Goal: Task Accomplishment & Management: Complete application form

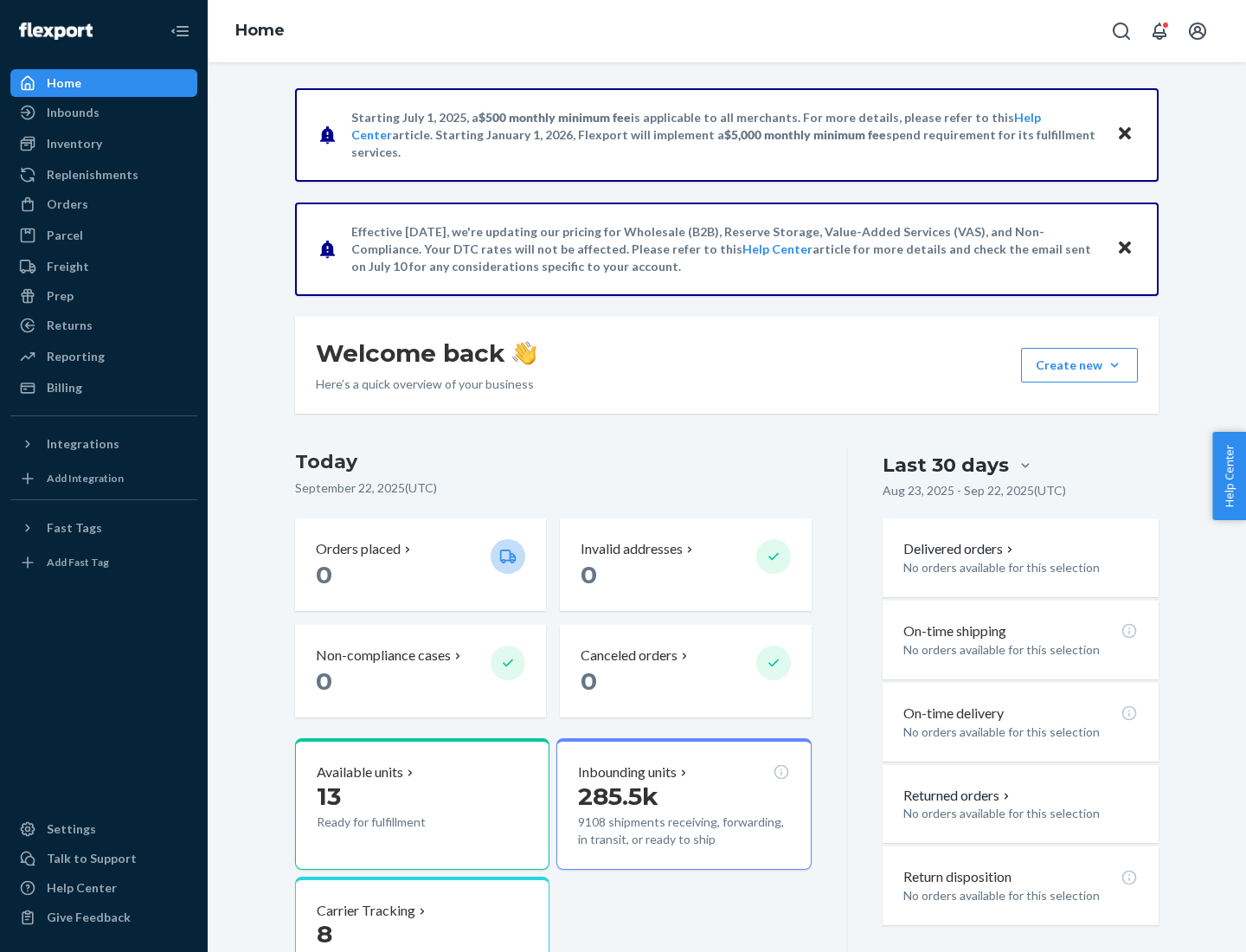
click at [1115, 365] on button "Create new Create new inbound Create new order Create new product" at bounding box center [1080, 365] width 117 height 35
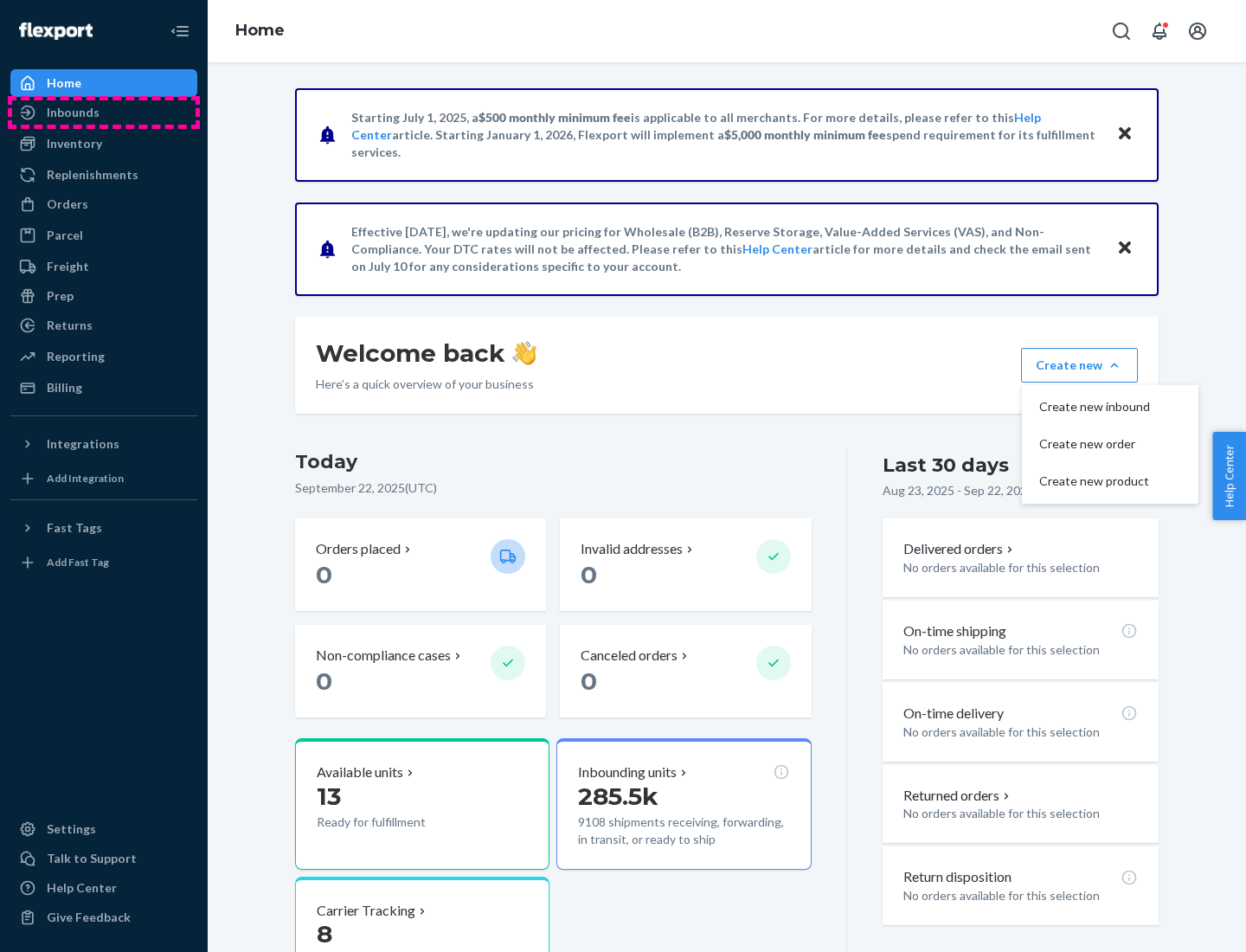
click at [104, 113] on div "Inbounds" at bounding box center [104, 113] width 184 height 24
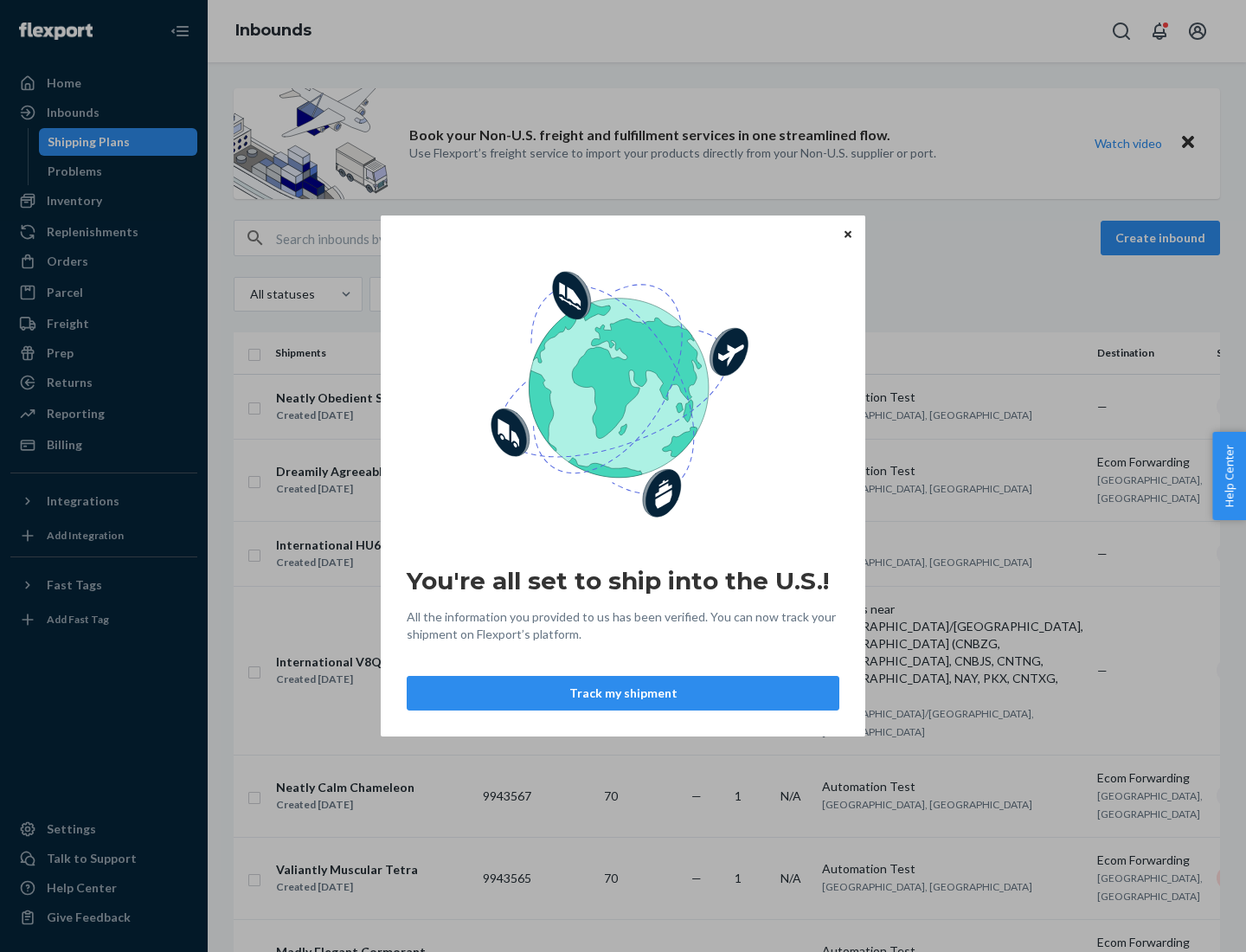
click at [104, 201] on div "You're all set to ship into the U.S.! All the information you provided to us ha…" at bounding box center [623, 476] width 1246 height 952
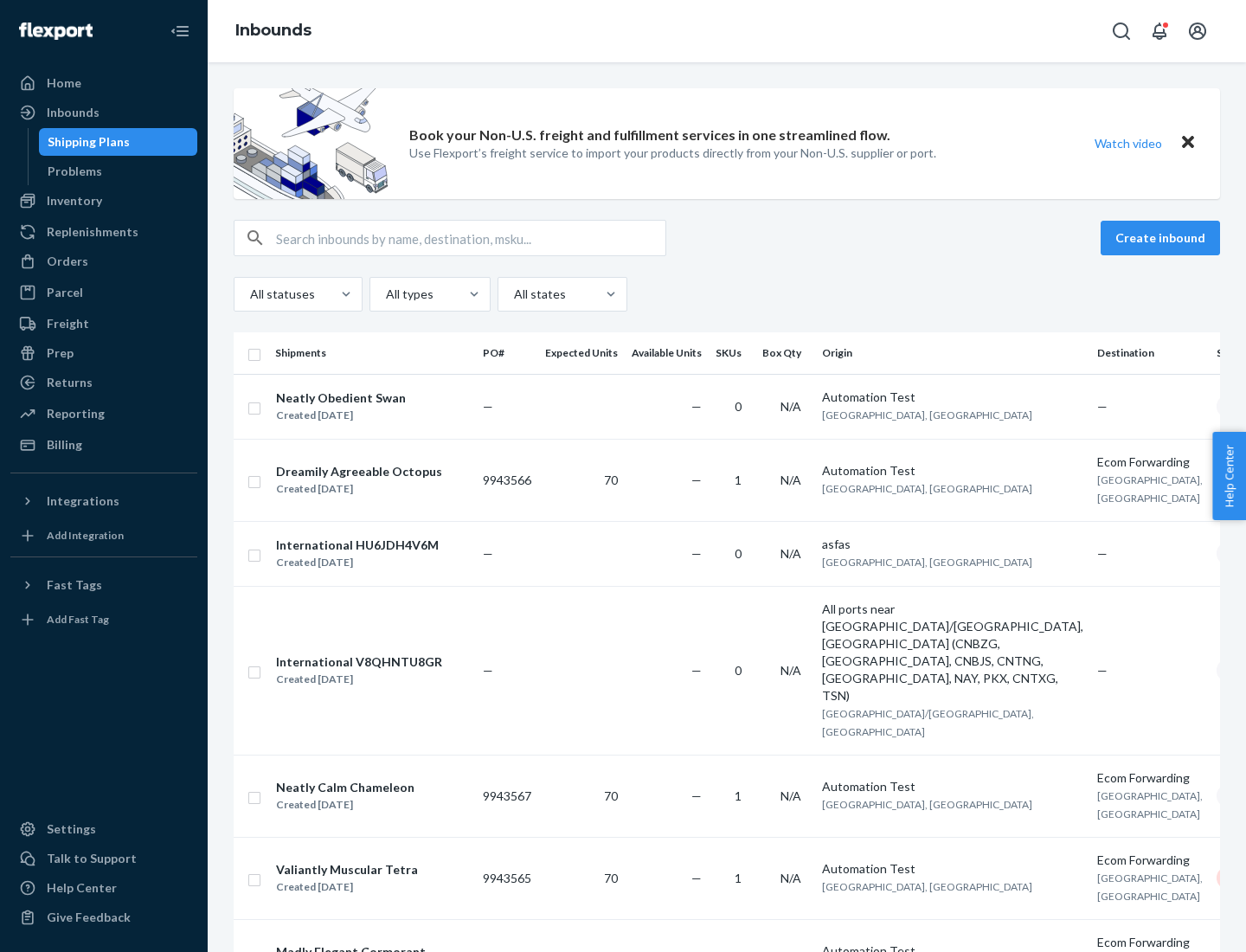
click at [727, 31] on div "Inbounds" at bounding box center [727, 31] width 1039 height 62
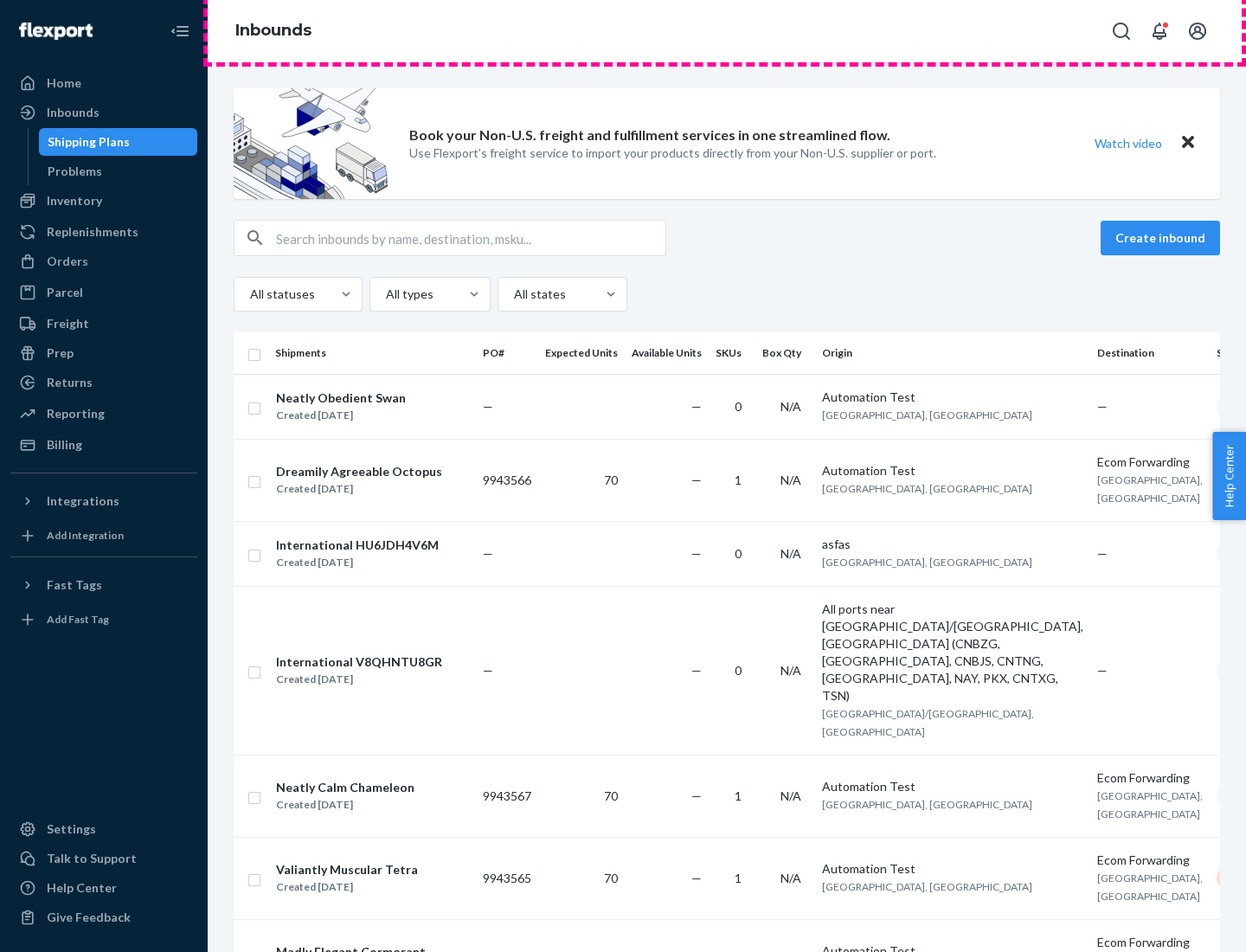
click at [727, 31] on div "Inbounds" at bounding box center [727, 31] width 1039 height 62
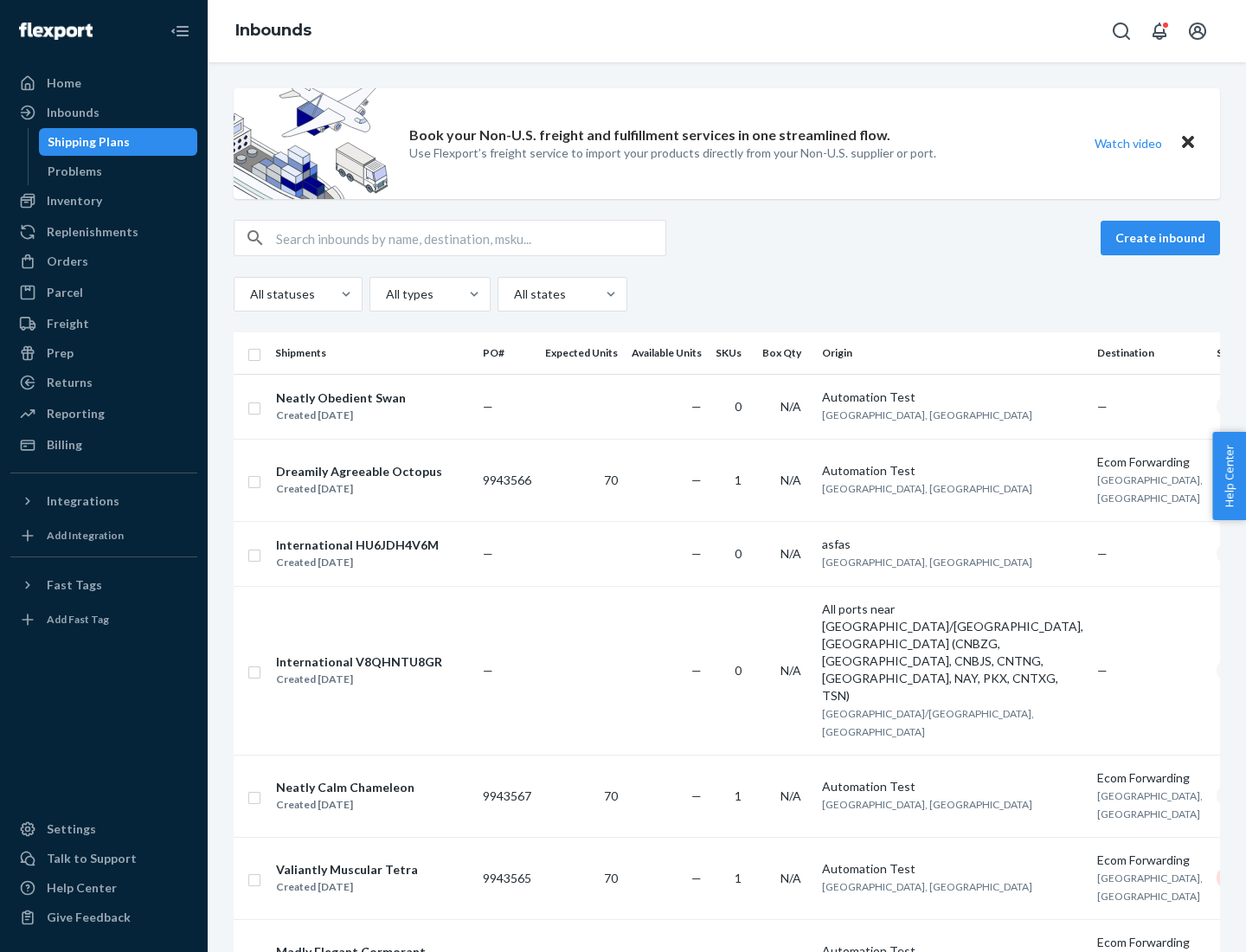
click at [727, 294] on div "All statuses All types All states" at bounding box center [727, 294] width 987 height 35
click at [86, 142] on div "Shipping Plans" at bounding box center [88, 142] width 82 height 17
click at [1164, 238] on button "Create inbound" at bounding box center [1161, 238] width 120 height 35
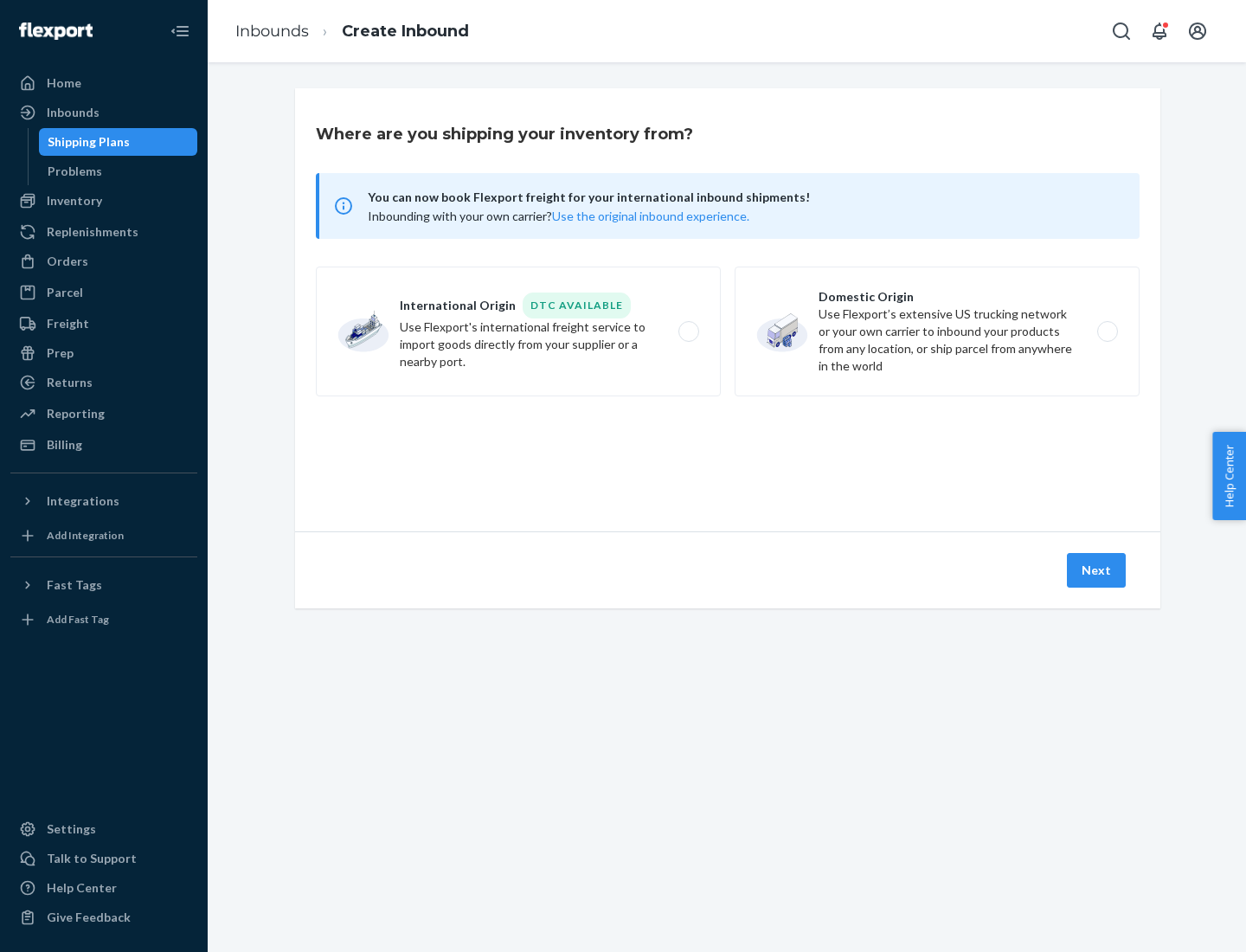
click at [519, 331] on label "International Origin DTC Available Use Flexport's international freight service…" at bounding box center [518, 331] width 405 height 130
click at [688, 331] on input "International Origin DTC Available Use Flexport's international freight service…" at bounding box center [694, 331] width 11 height 11
radio input "true"
click at [727, 453] on icon at bounding box center [727, 453] width 49 height 49
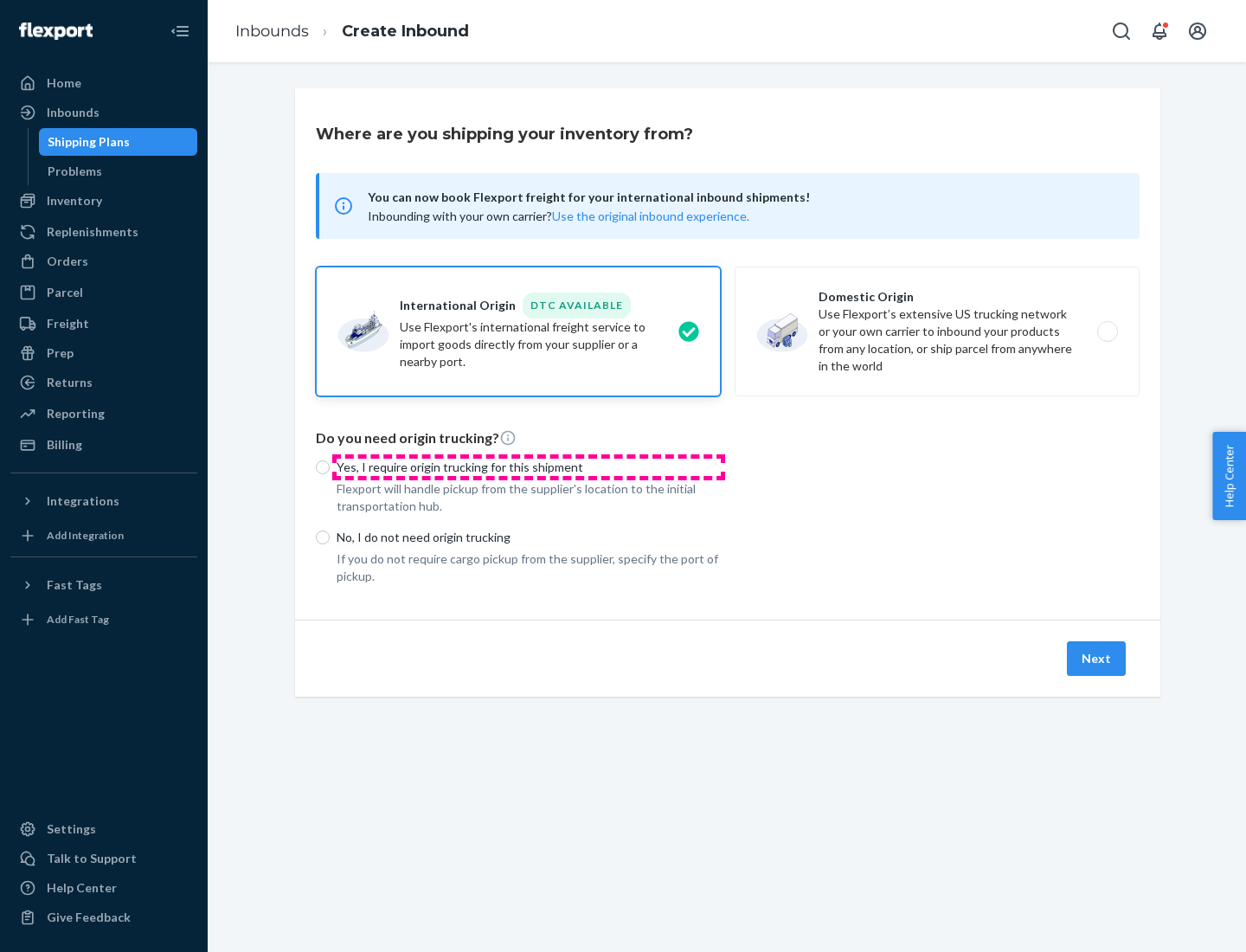
click at [529, 466] on p "Yes, I require origin trucking for this shipment" at bounding box center [528, 467] width 384 height 17
click at [329, 466] on input "Yes, I require origin trucking for this shipment" at bounding box center [323, 467] width 14 height 14
radio input "true"
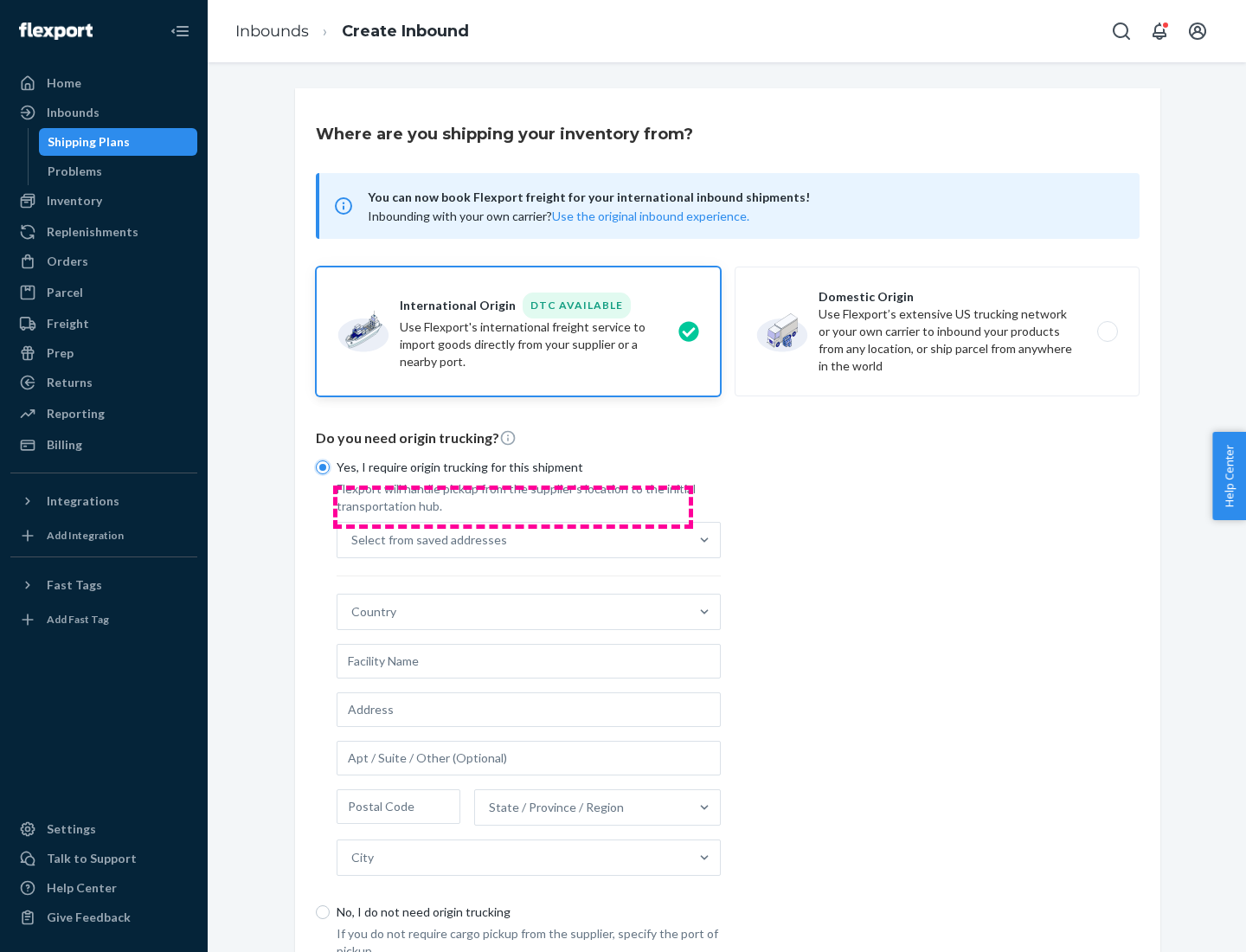
scroll to position [33, 0]
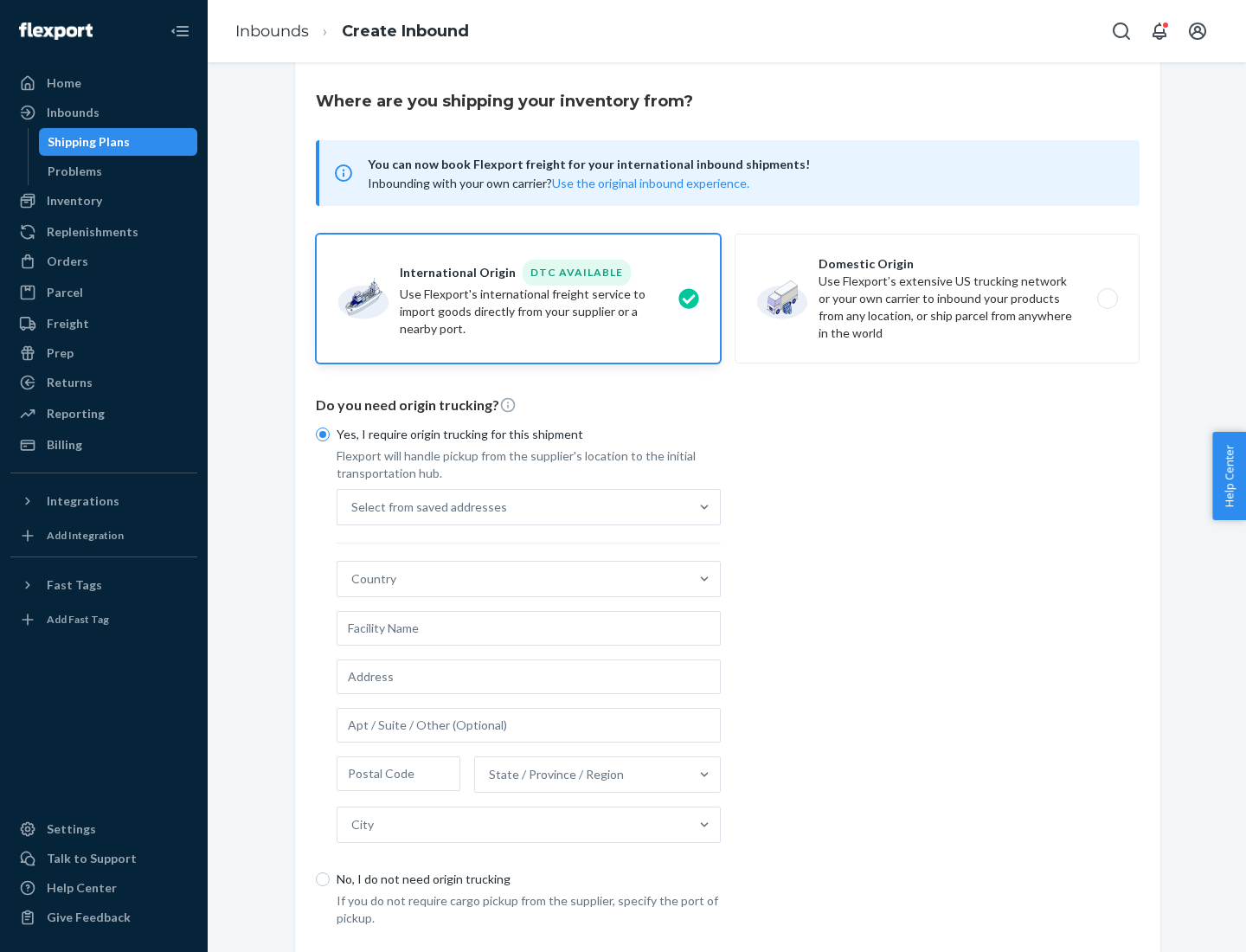
click at [513, 506] on div "Select from saved addresses" at bounding box center [512, 507] width 351 height 35
click at [353, 506] on input "Select from saved addresses" at bounding box center [352, 507] width 2 height 17
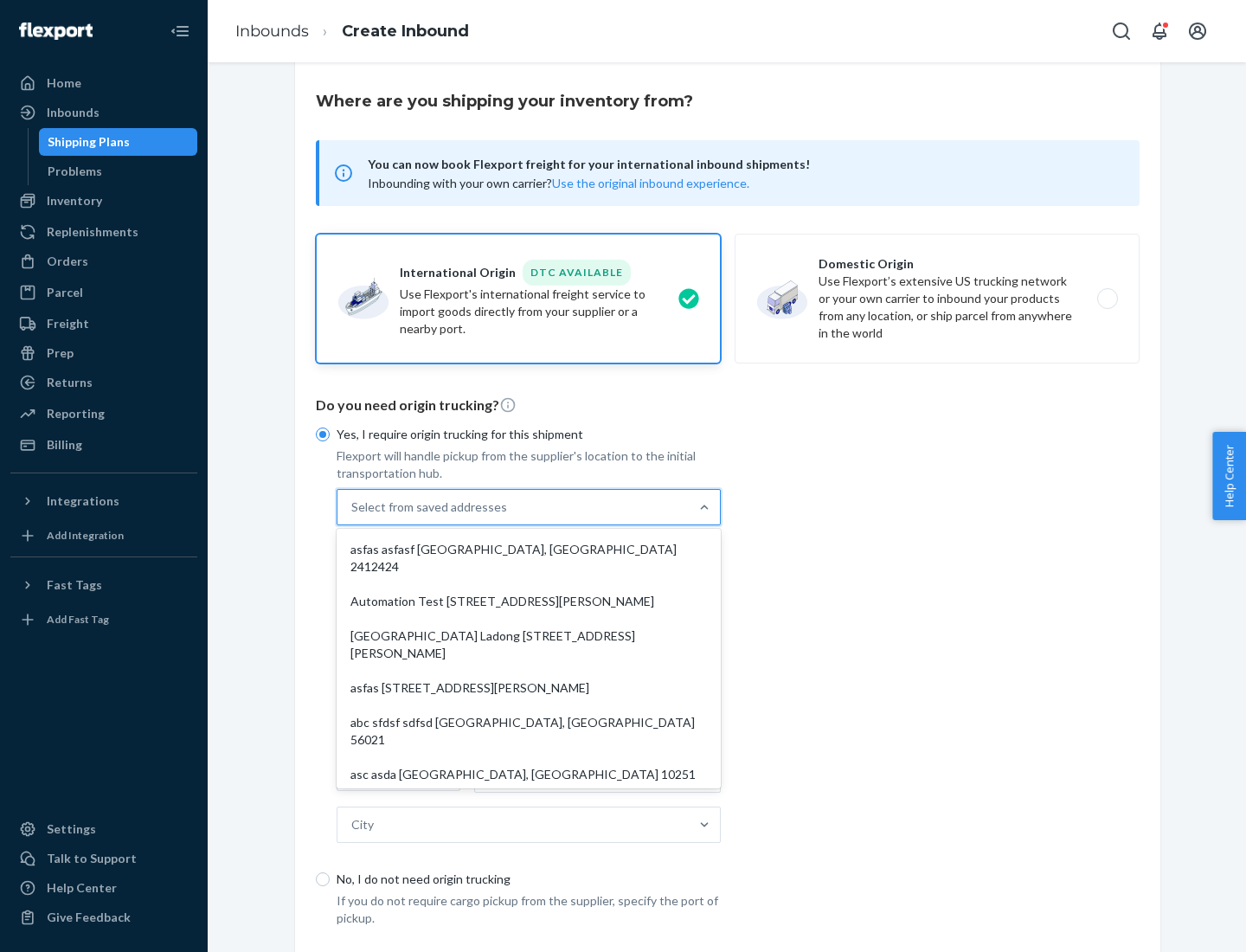
scroll to position [75, 0]
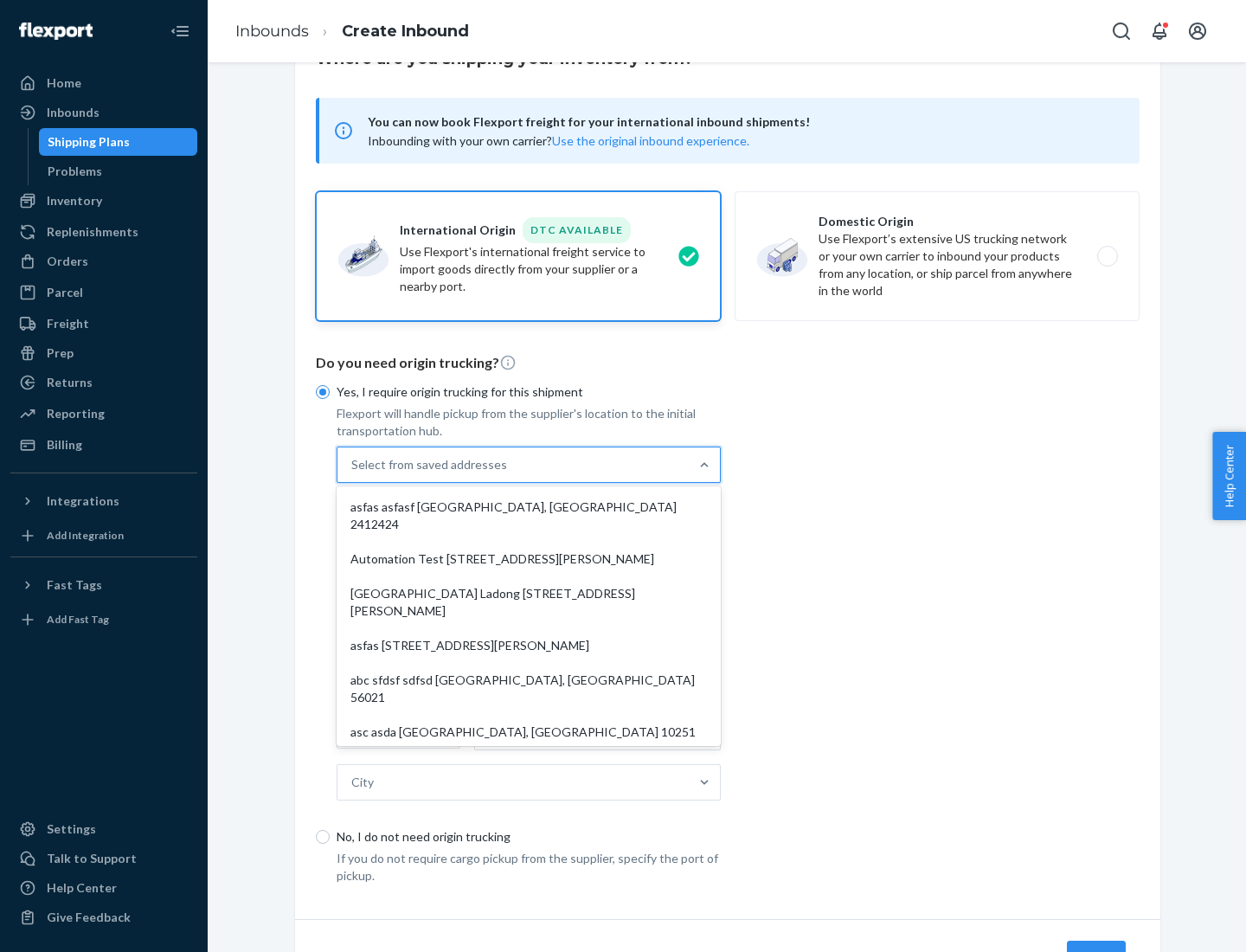
click at [529, 506] on div "asfas asfasf [GEOGRAPHIC_DATA], [GEOGRAPHIC_DATA] 2412424" at bounding box center [528, 516] width 377 height 52
click at [353, 473] on input "option asfas asfasf [GEOGRAPHIC_DATA], [GEOGRAPHIC_DATA] 2412424 focused, 1 of …" at bounding box center [352, 465] width 2 height 17
type input "asfas"
type input "asfasf"
type input "2412424"
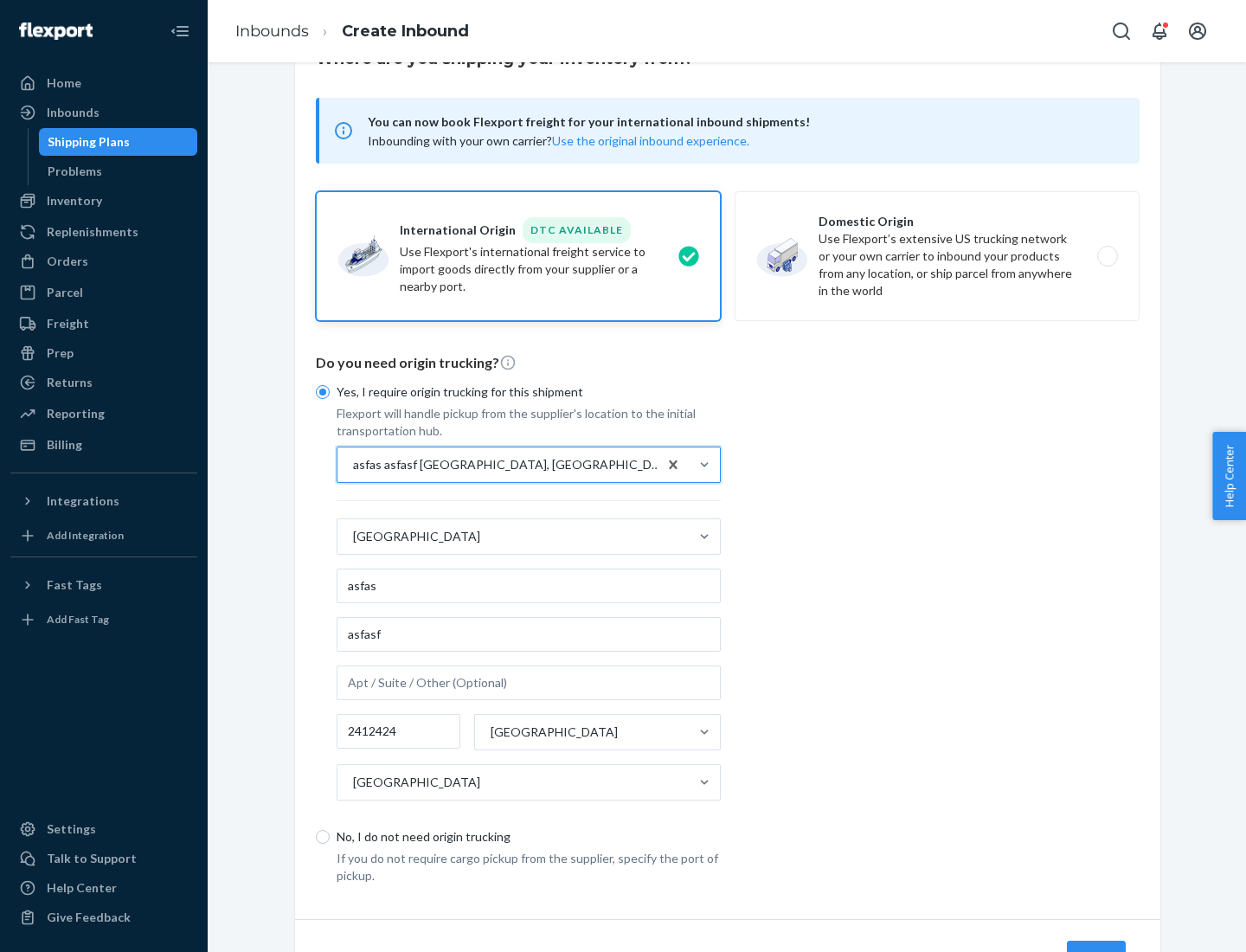
scroll to position [161, 0]
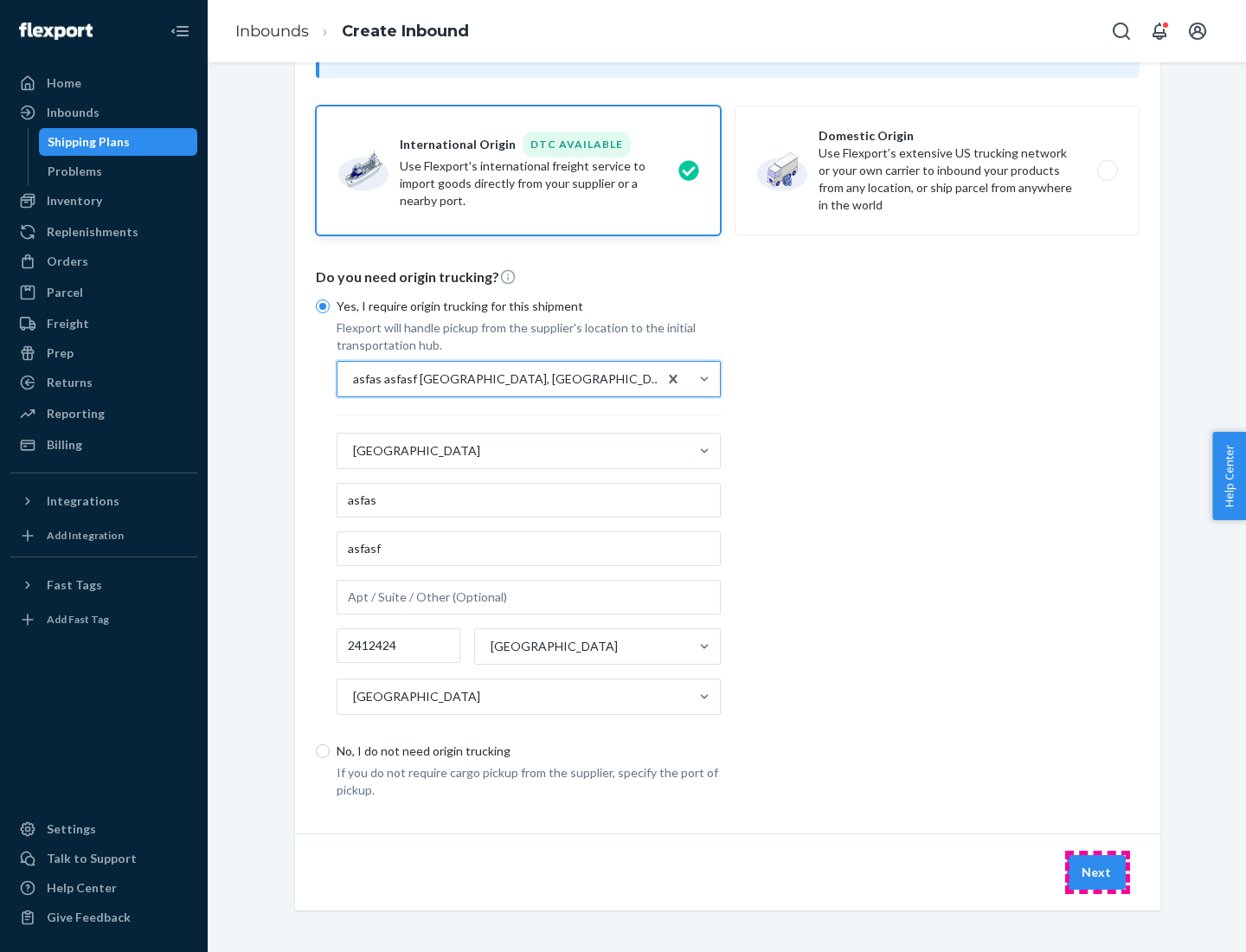
click at [1098, 871] on button "Next" at bounding box center [1097, 872] width 59 height 35
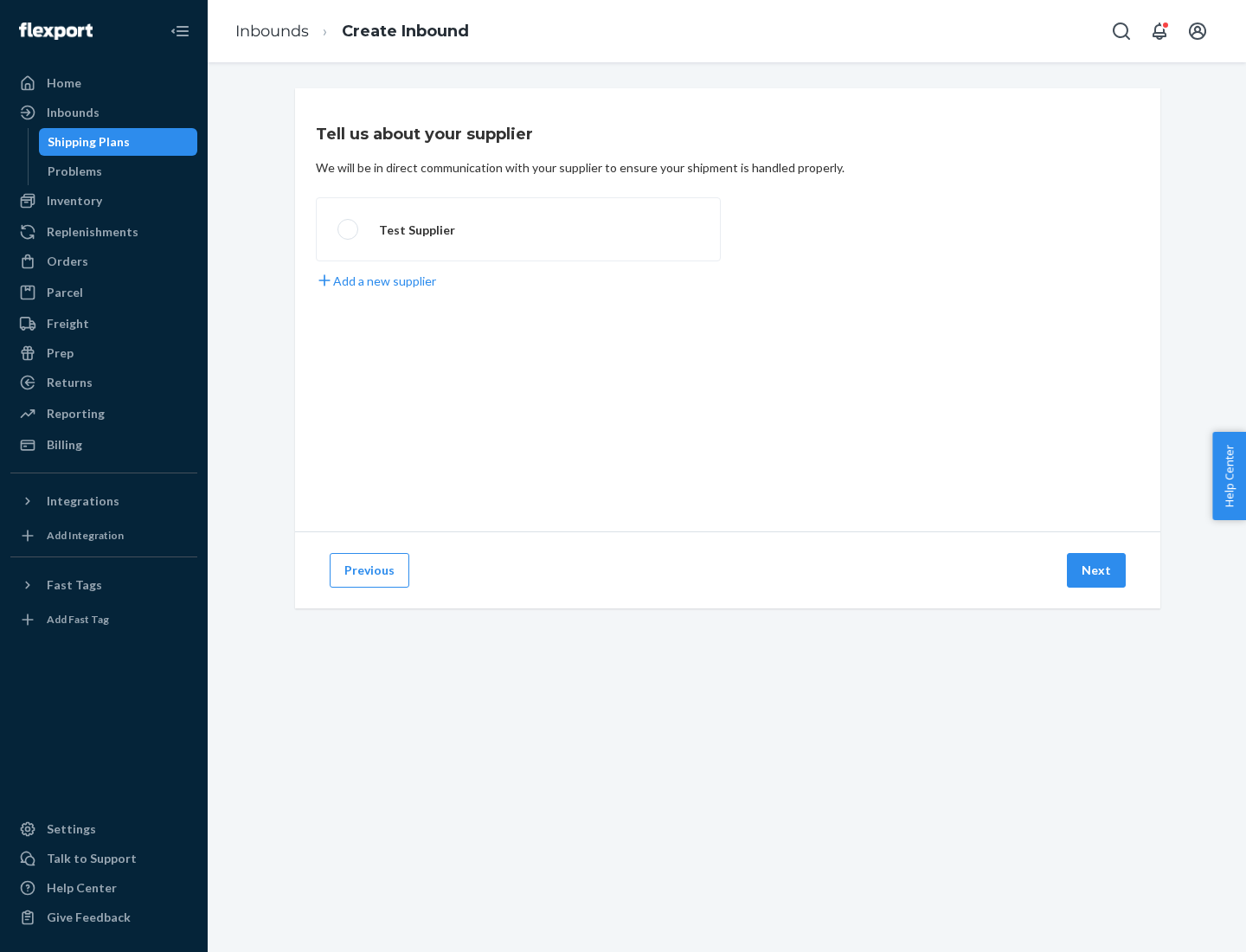
click at [519, 230] on label "Test Supplier" at bounding box center [518, 230] width 405 height 64
click at [349, 230] on input "Test Supplier" at bounding box center [342, 230] width 11 height 11
radio input "true"
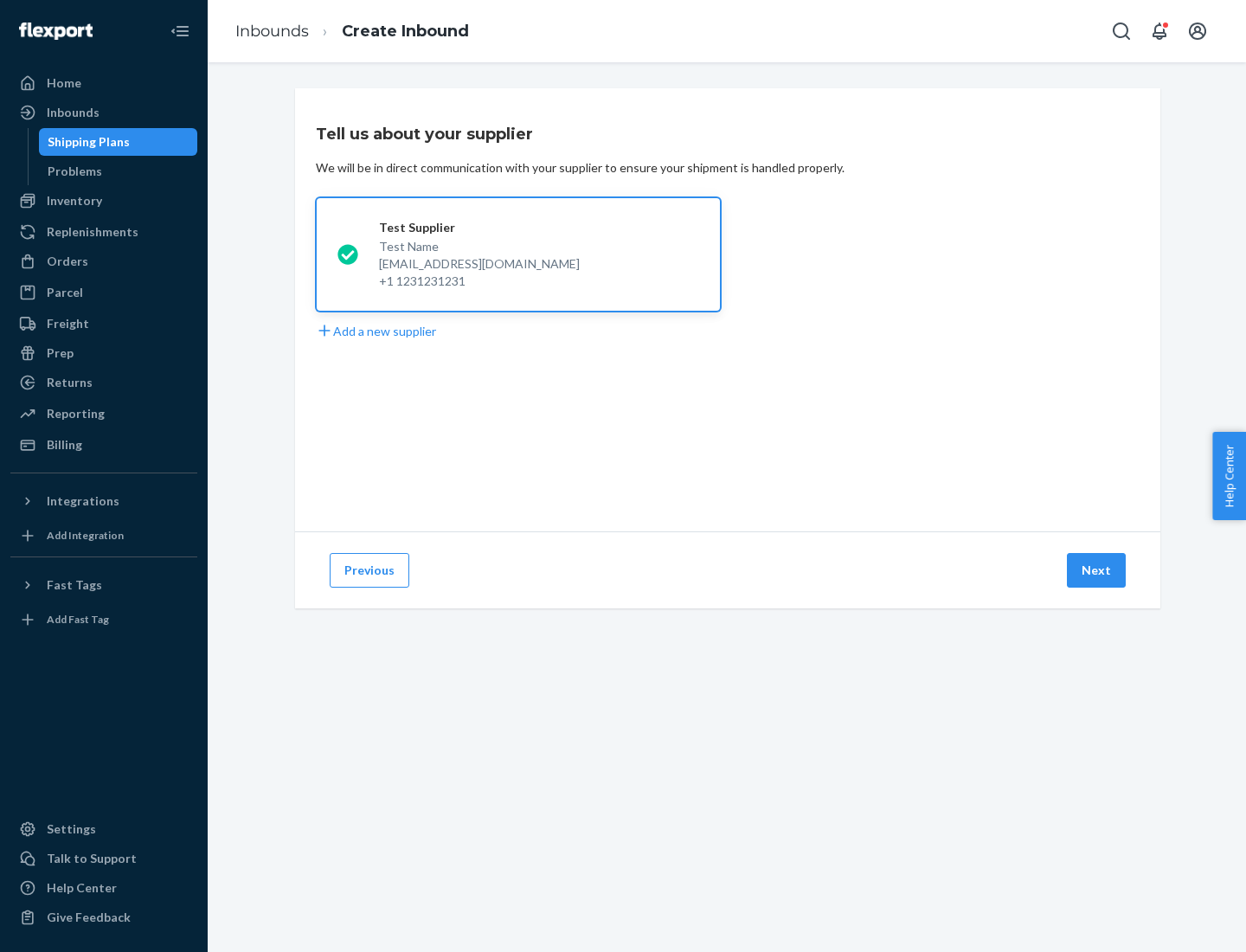
click at [1098, 571] on button "Next" at bounding box center [1097, 571] width 59 height 35
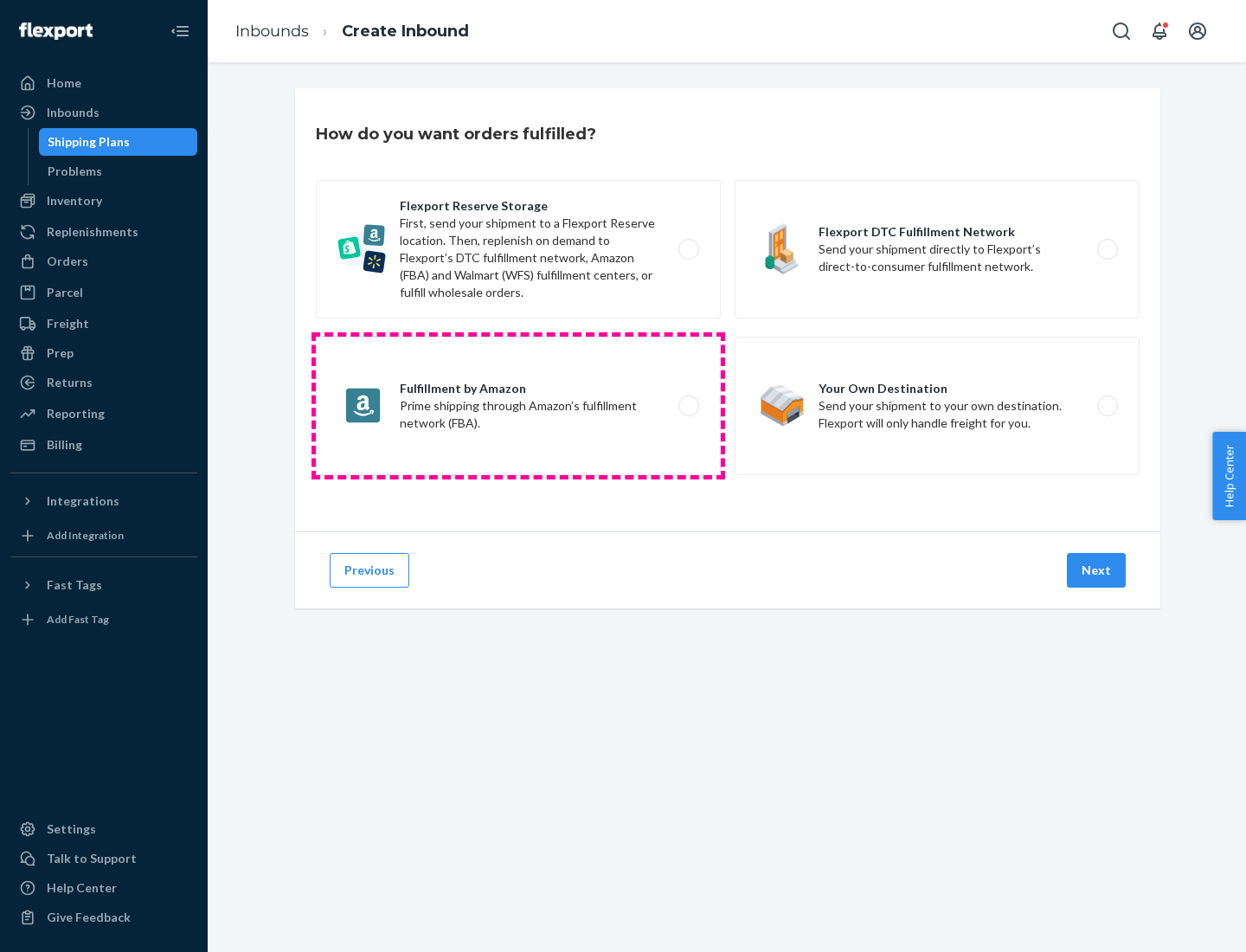
click at [519, 406] on label "Fulfillment by Amazon Prime shipping through Amazon’s fulfillment network (FBA)." at bounding box center [518, 406] width 405 height 139
click at [688, 406] on input "Fulfillment by Amazon Prime shipping through Amazon’s fulfillment network (FBA)." at bounding box center [694, 406] width 11 height 11
radio input "true"
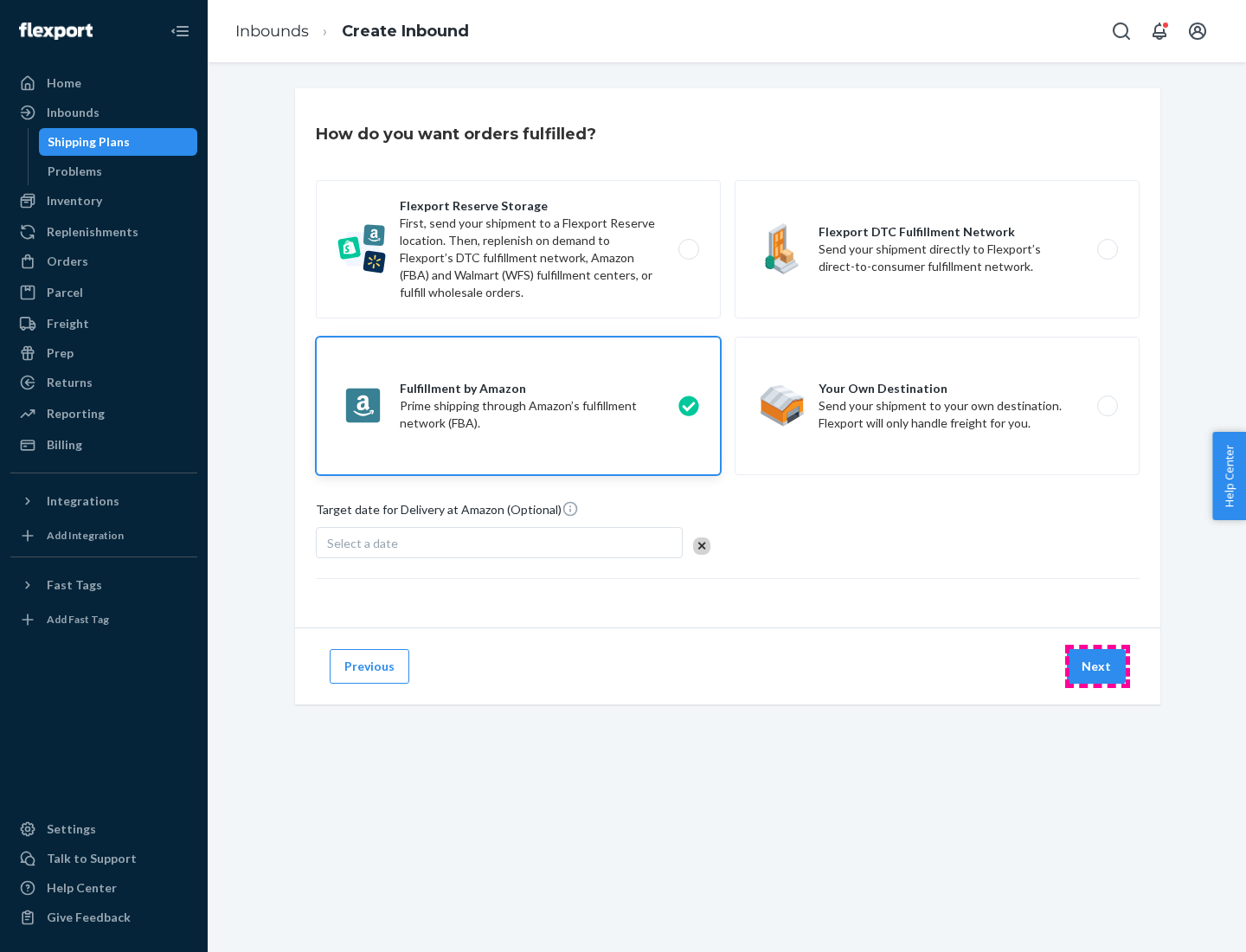
click at [1098, 667] on button "Next" at bounding box center [1097, 667] width 59 height 35
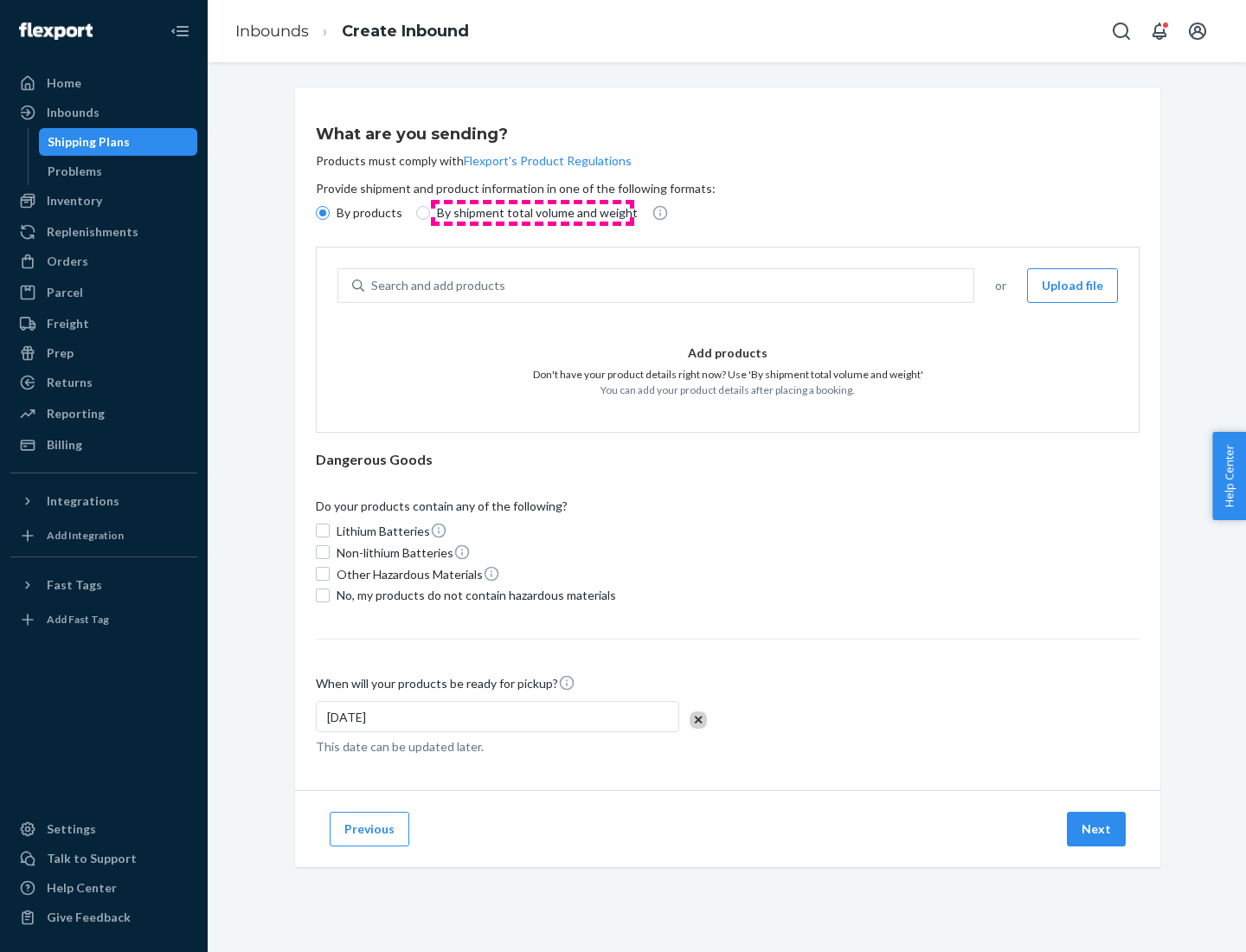
click at [532, 213] on p "By shipment total volume and weight" at bounding box center [538, 213] width 201 height 17
click at [430, 213] on input "By shipment total volume and weight" at bounding box center [423, 213] width 14 height 14
radio input "true"
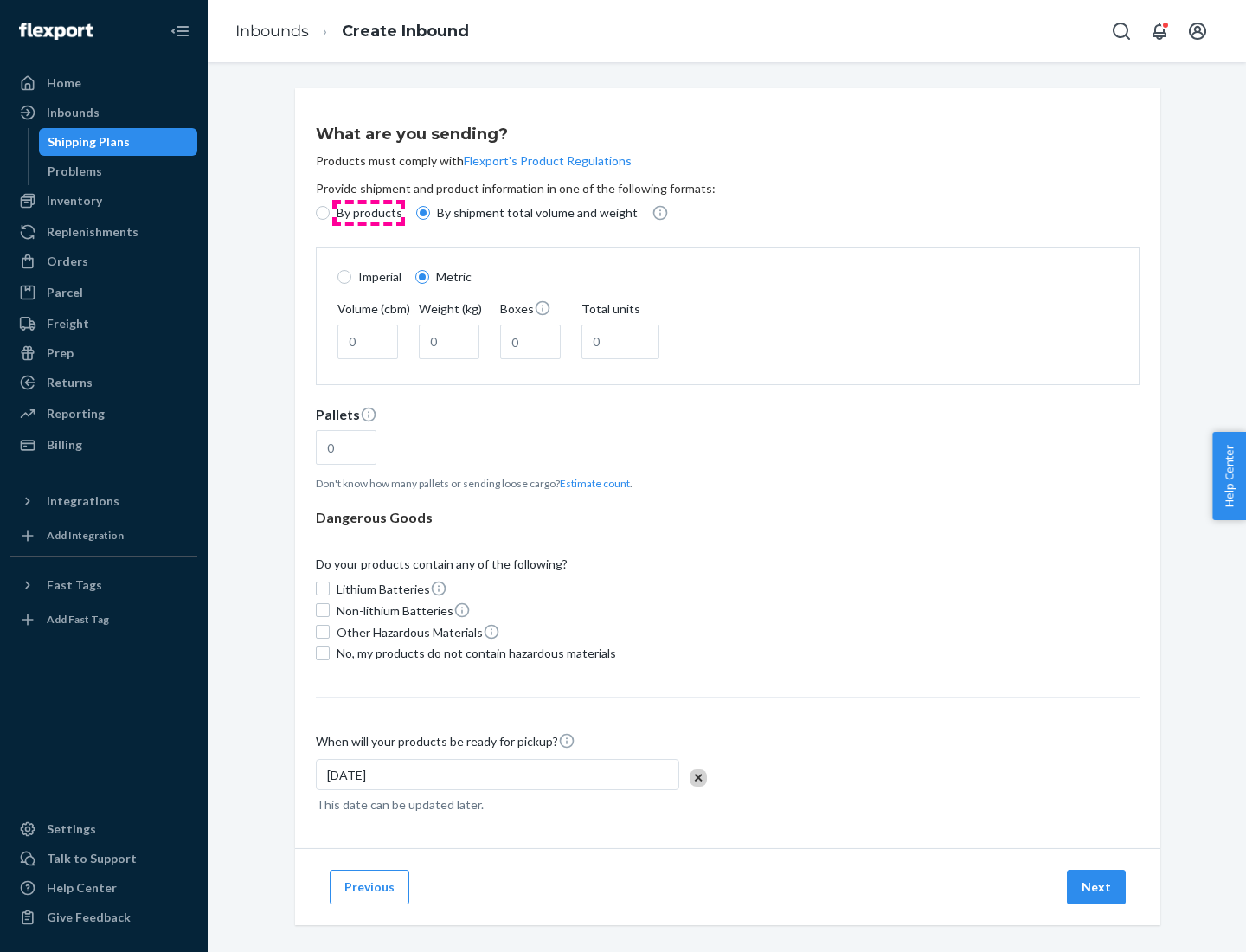
click at [368, 213] on p "By products" at bounding box center [369, 213] width 66 height 17
click at [329, 213] on input "By products" at bounding box center [323, 213] width 14 height 14
radio input "true"
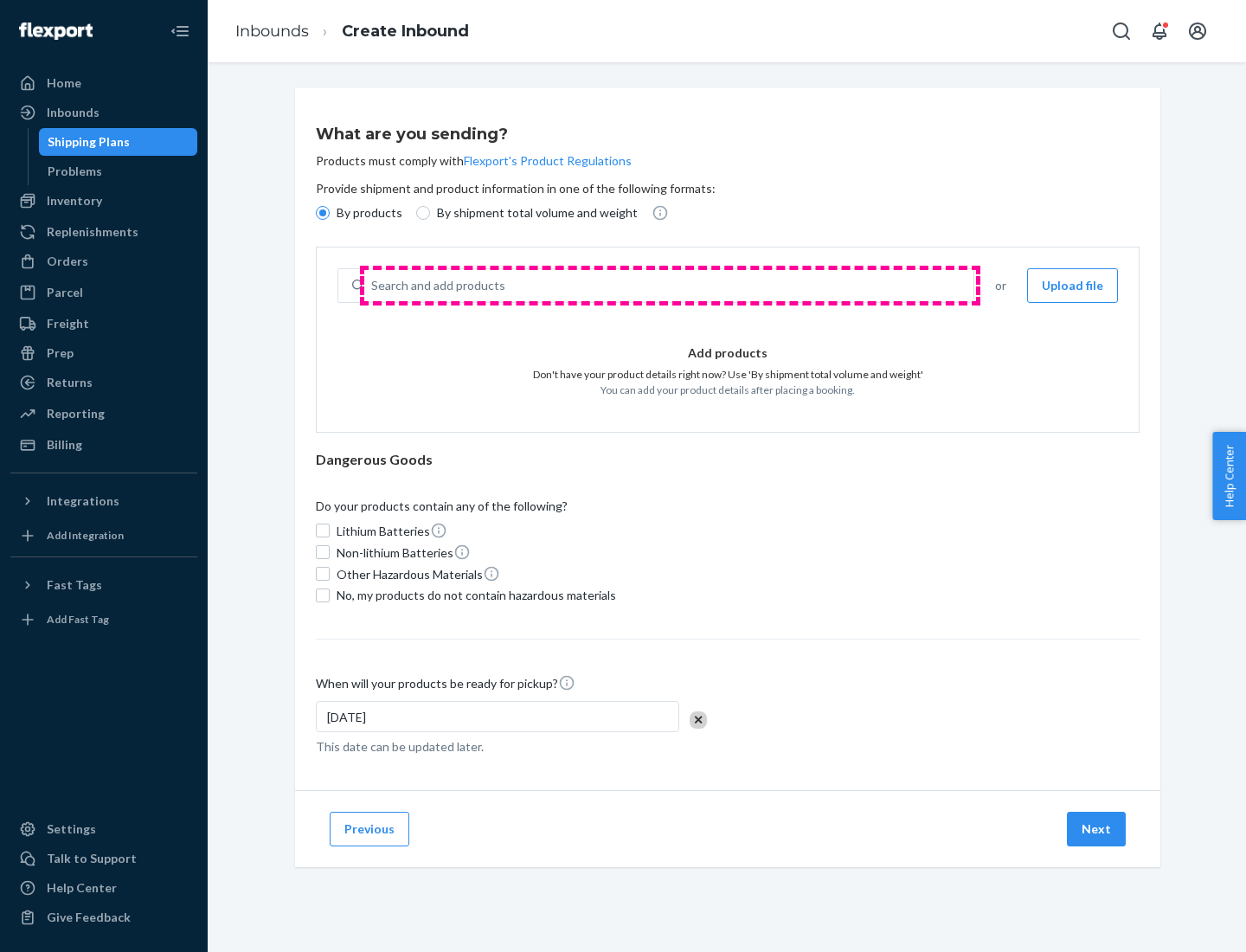
click at [670, 285] on div "Search and add products" at bounding box center [669, 285] width 610 height 31
click at [373, 285] on input "Search and add products" at bounding box center [372, 285] width 2 height 17
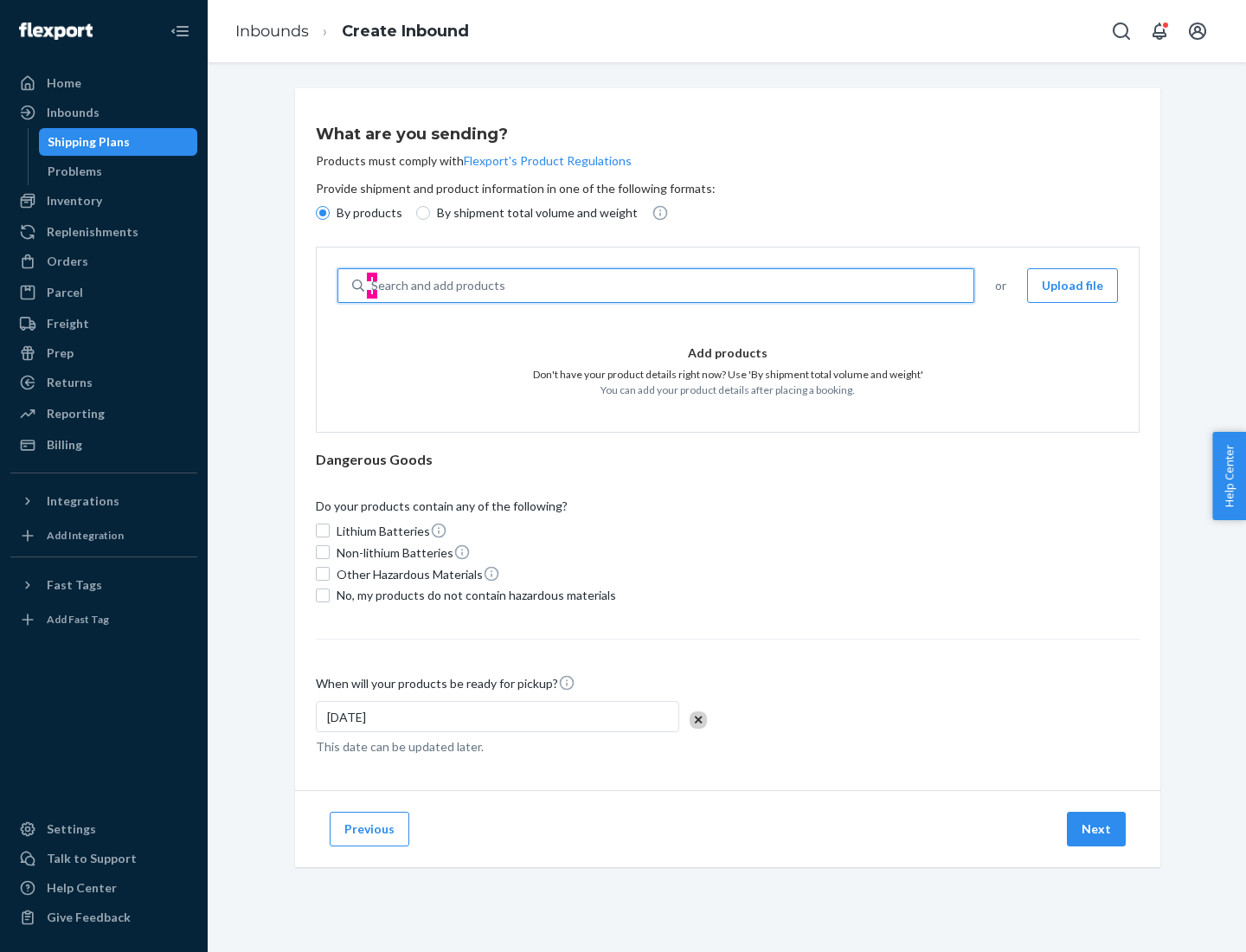
type input "test"
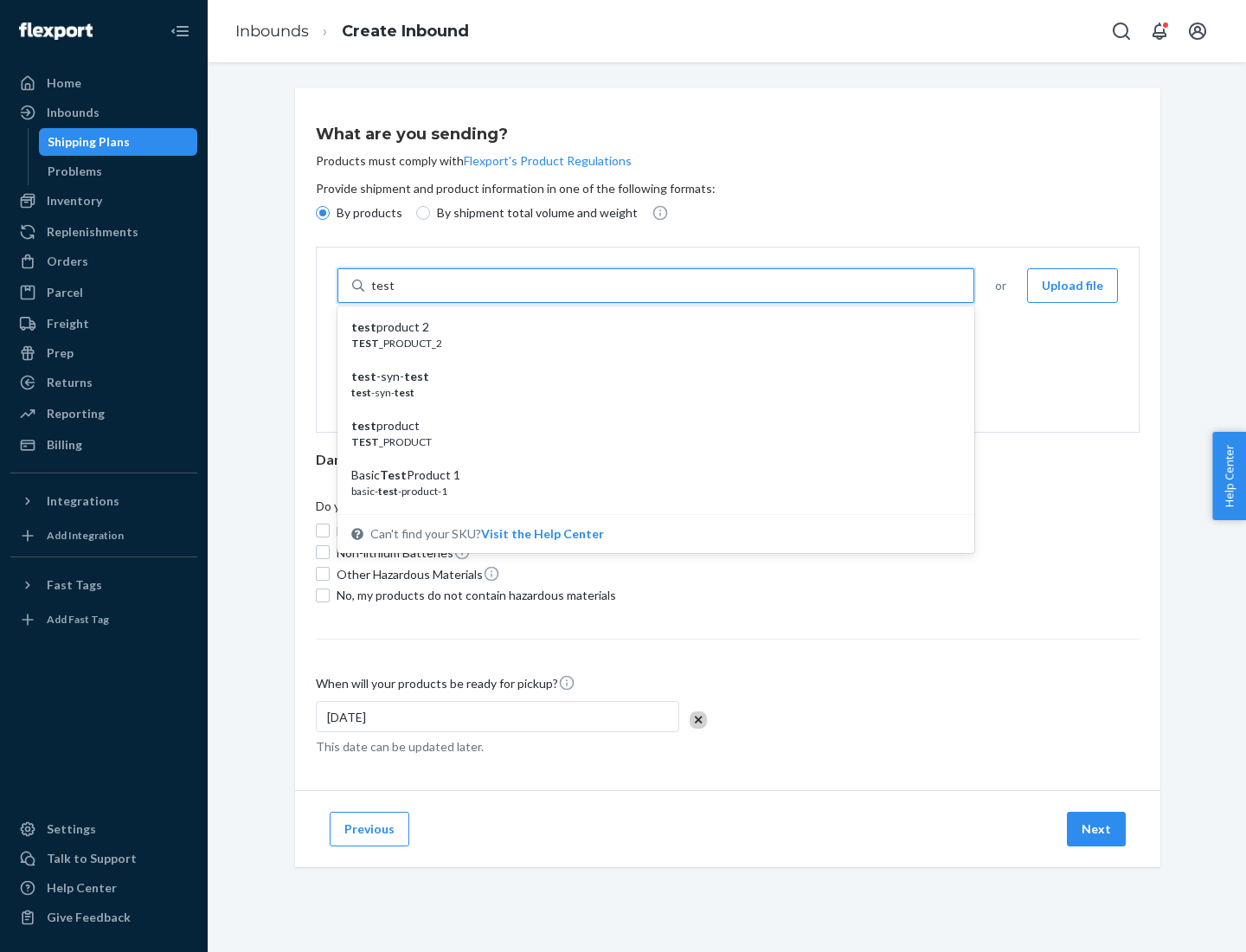
click at [650, 327] on div "test product 2" at bounding box center [649, 327] width 596 height 17
click at [394, 294] on input "test" at bounding box center [382, 285] width 23 height 17
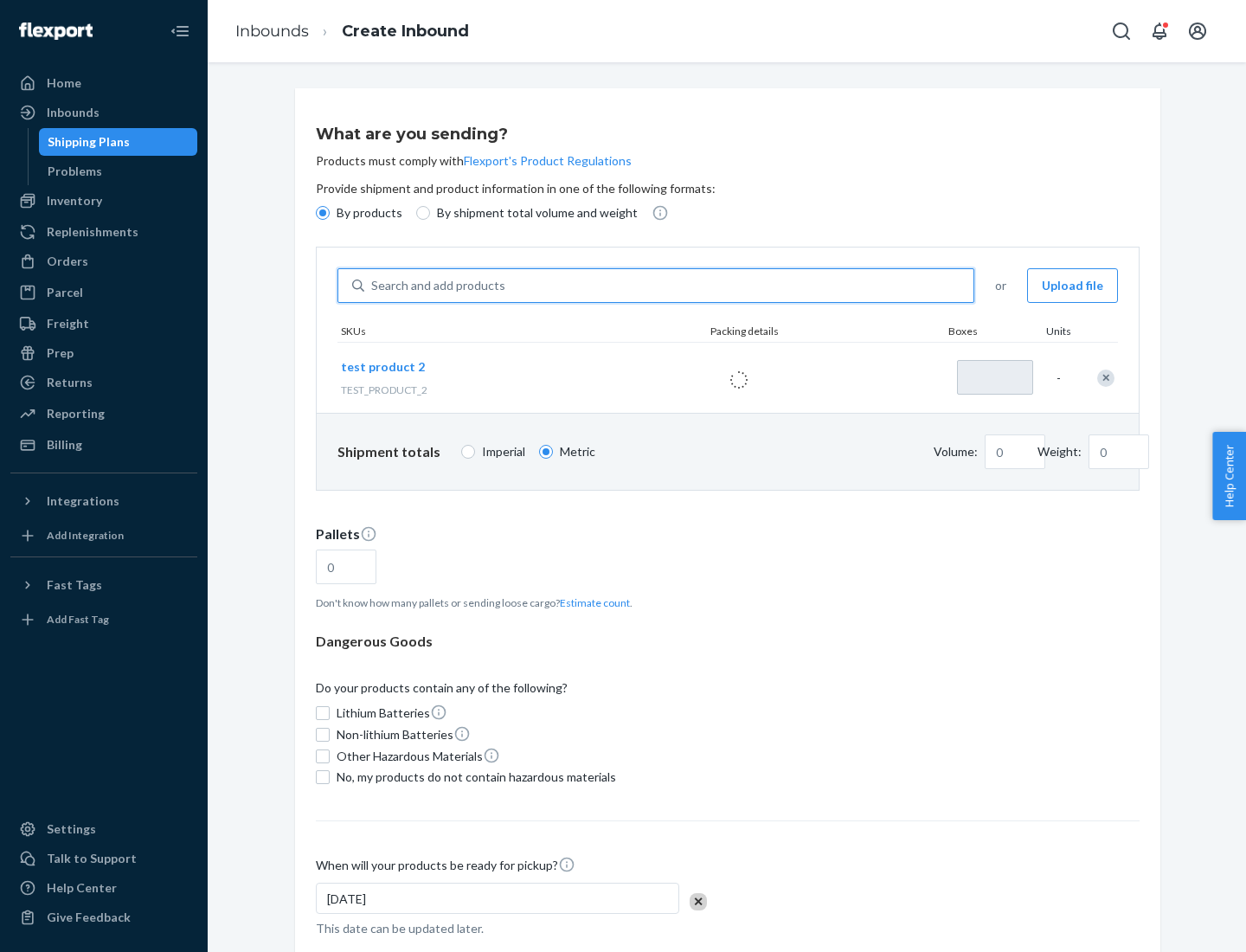
type input "1"
type input "0.02"
type input "22.23"
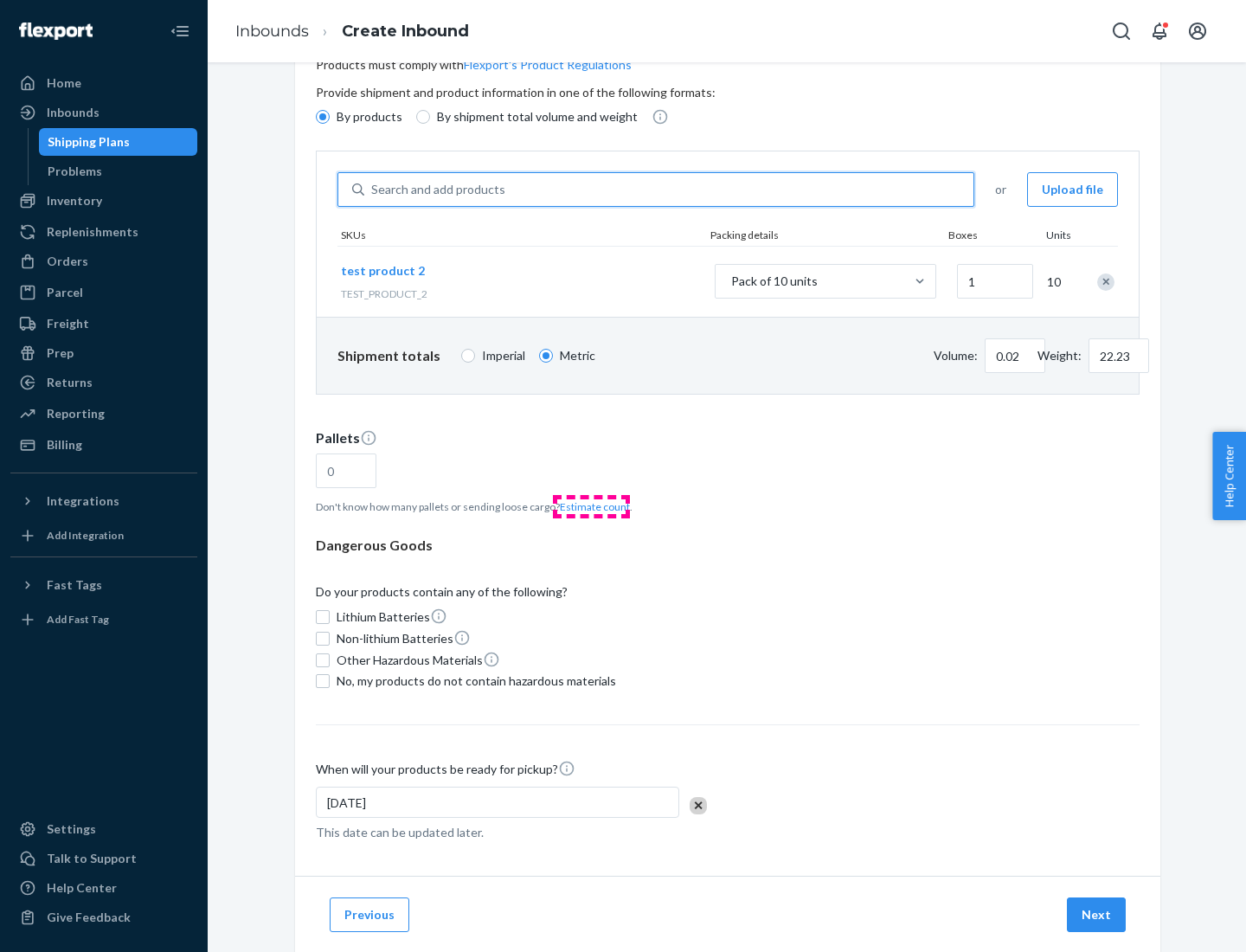
click at [591, 506] on button "Estimate count" at bounding box center [595, 506] width 70 height 15
type input "1"
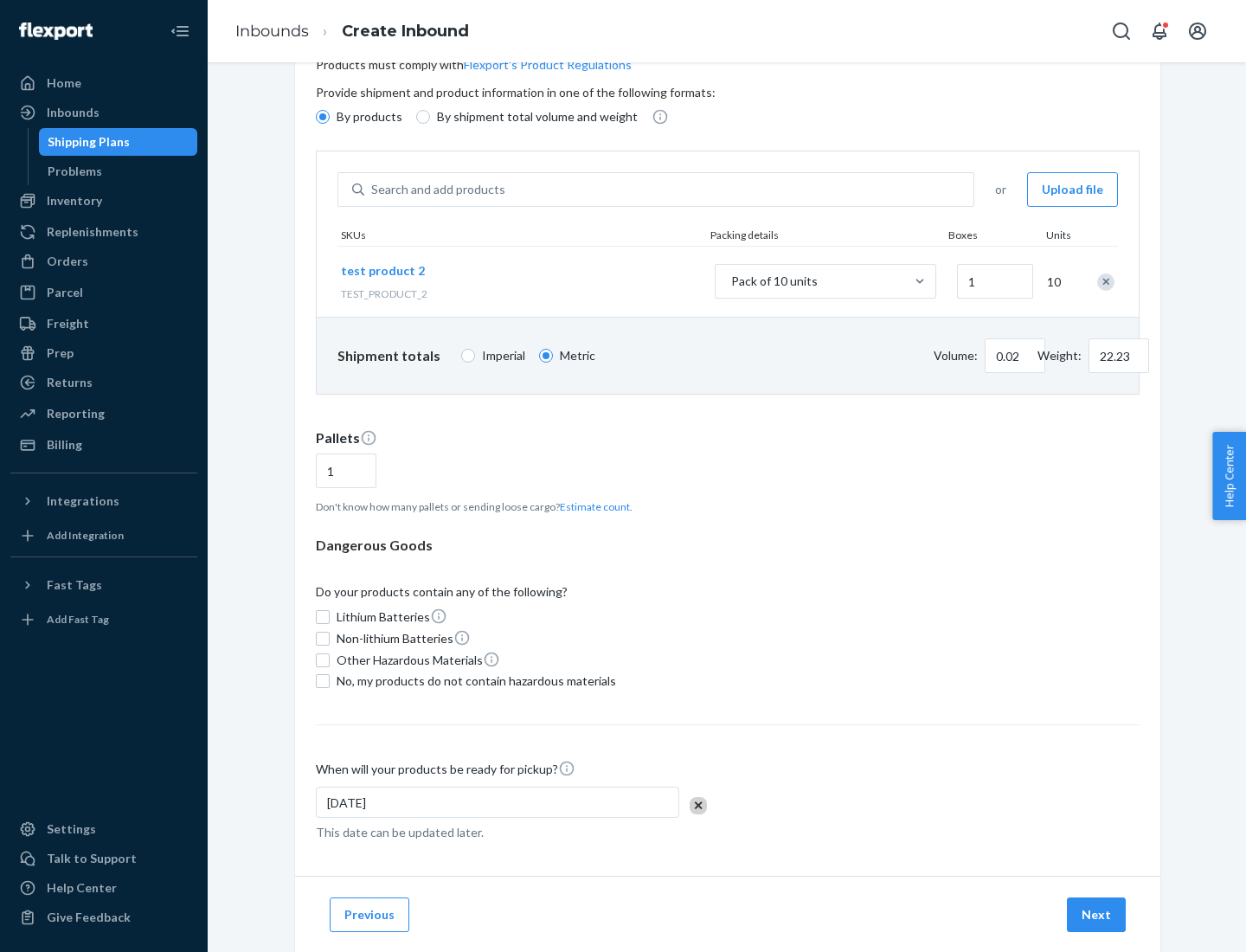
scroll to position [139, 0]
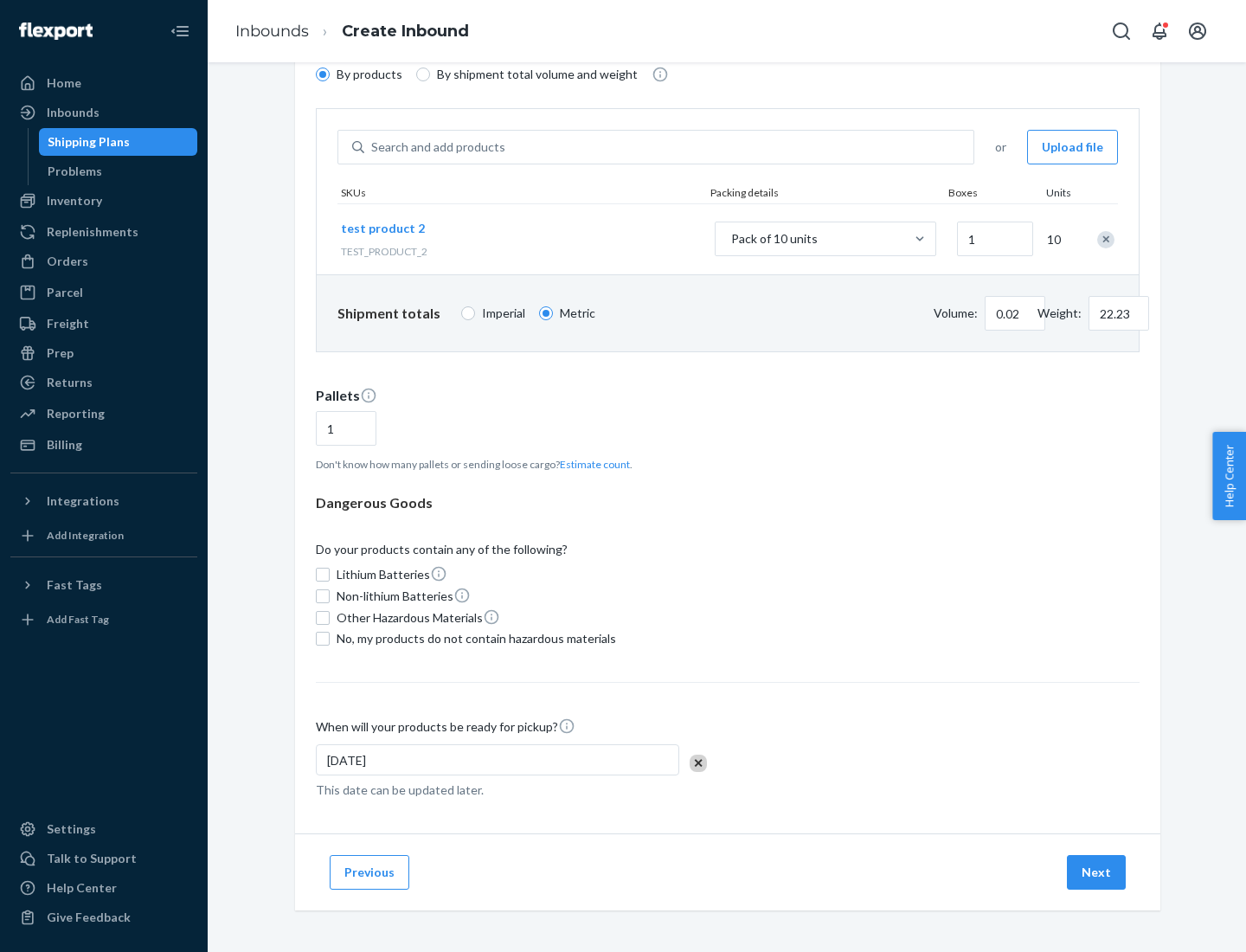
click at [473, 639] on span "No, my products do not contain hazardous materials" at bounding box center [476, 639] width 279 height 17
click at [329, 639] on input "No, my products do not contain hazardous materials" at bounding box center [323, 639] width 14 height 14
checkbox input "true"
click at [1098, 872] on button "Next" at bounding box center [1097, 872] width 59 height 35
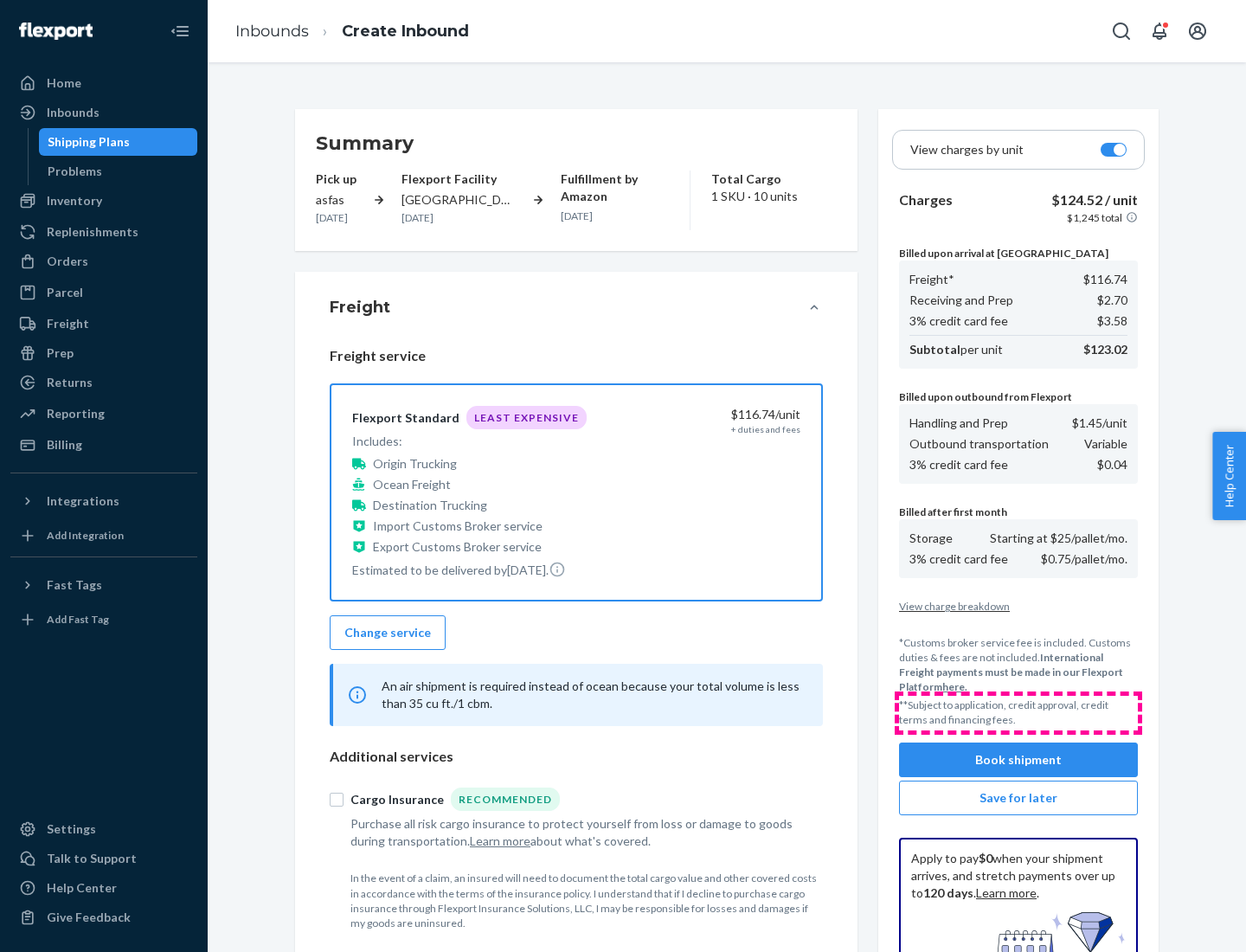
scroll to position [252, 0]
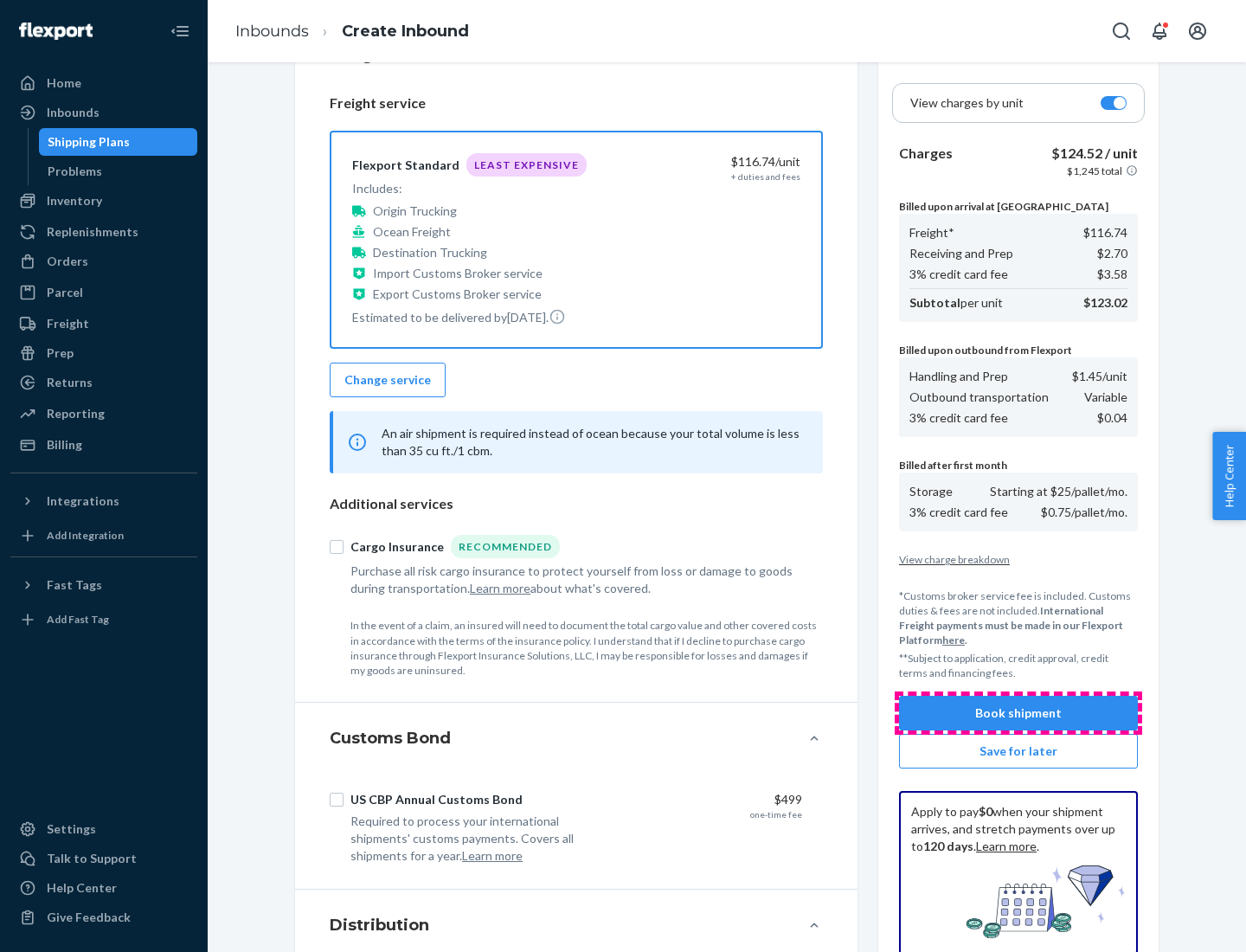
click at [1019, 713] on button "Book shipment" at bounding box center [1018, 714] width 238 height 35
